Goal: Task Accomplishment & Management: Complete application form

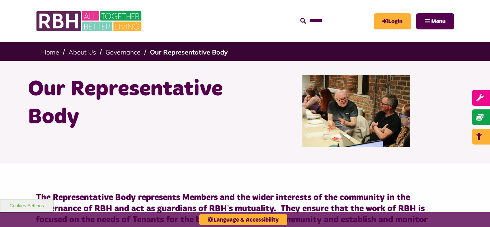
scroll to position [1709, 0]
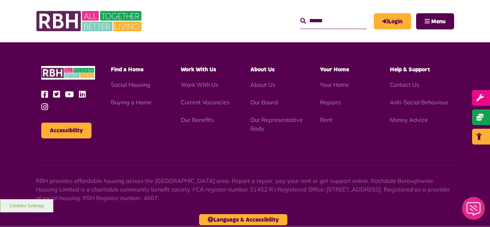
scroll to position [730, 0]
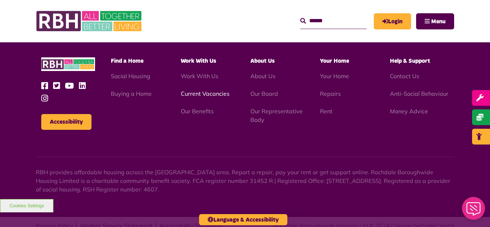
click at [204, 90] on link "Current Vacancies" at bounding box center [205, 93] width 49 height 7
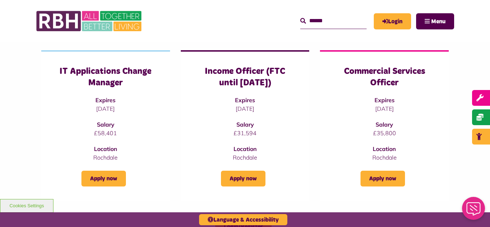
scroll to position [259, 0]
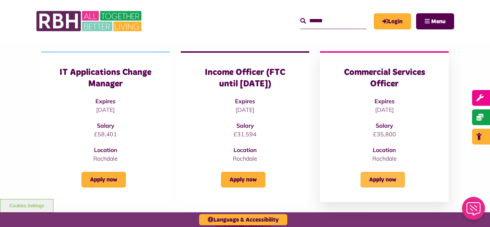
click at [384, 183] on link "Apply now" at bounding box center [383, 180] width 45 height 16
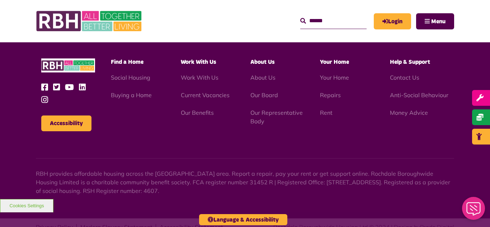
scroll to position [844, 0]
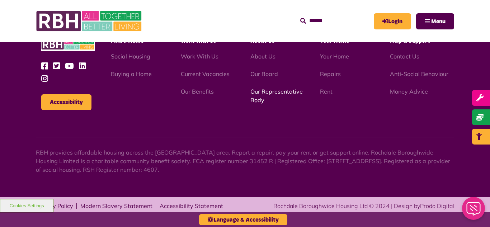
click at [276, 92] on link "Our Representative Body" at bounding box center [277, 96] width 52 height 16
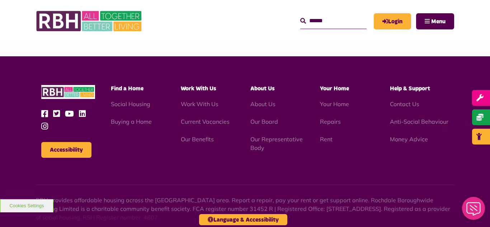
scroll to position [2085, 0]
